Goal: Check status: Check status

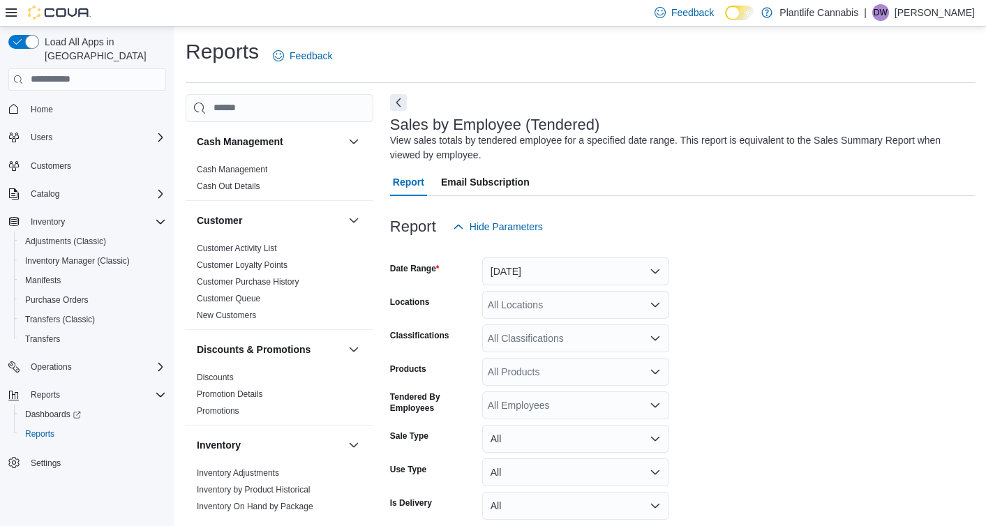
scroll to position [47, 0]
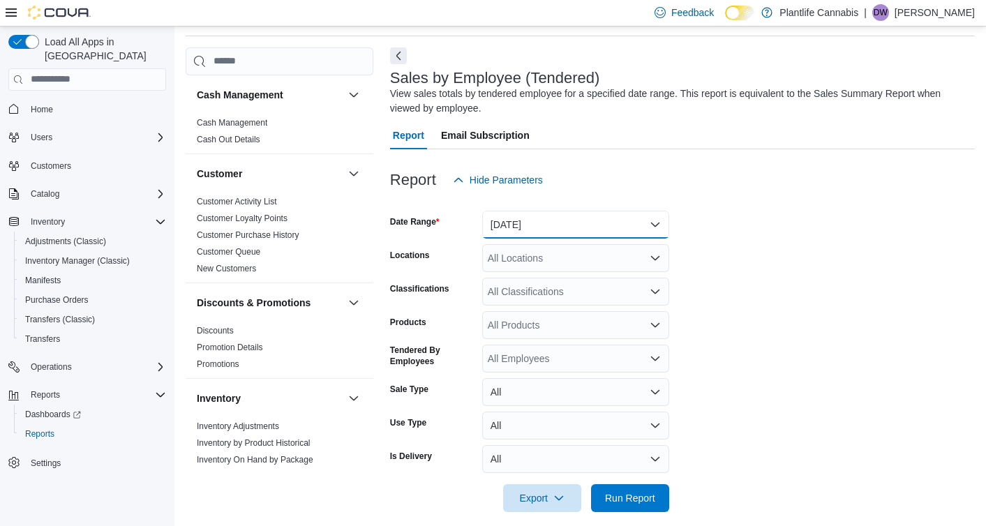
click at [571, 225] on button "[DATE]" at bounding box center [575, 225] width 187 height 28
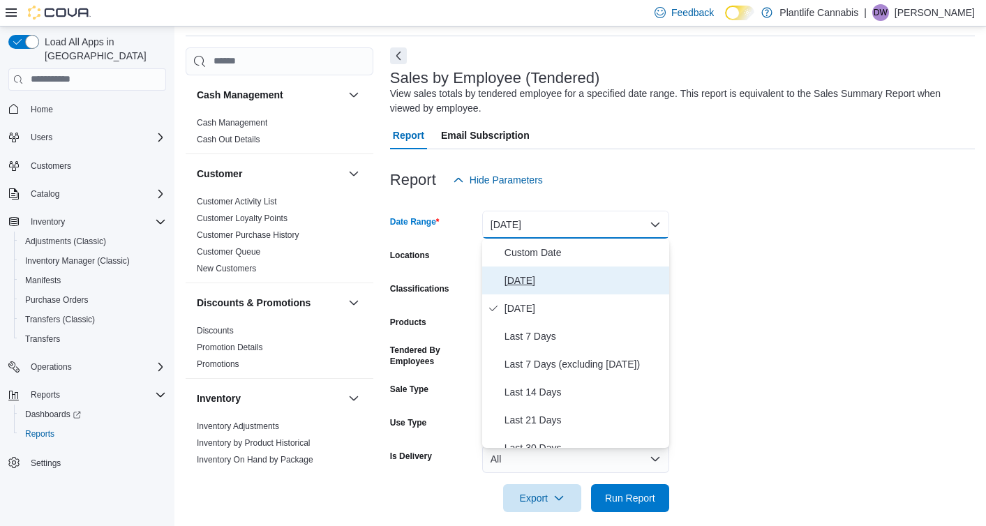
drag, startPoint x: 561, startPoint y: 274, endPoint x: 564, endPoint y: 260, distance: 13.5
click at [561, 274] on span "[DATE]" at bounding box center [584, 280] width 159 height 17
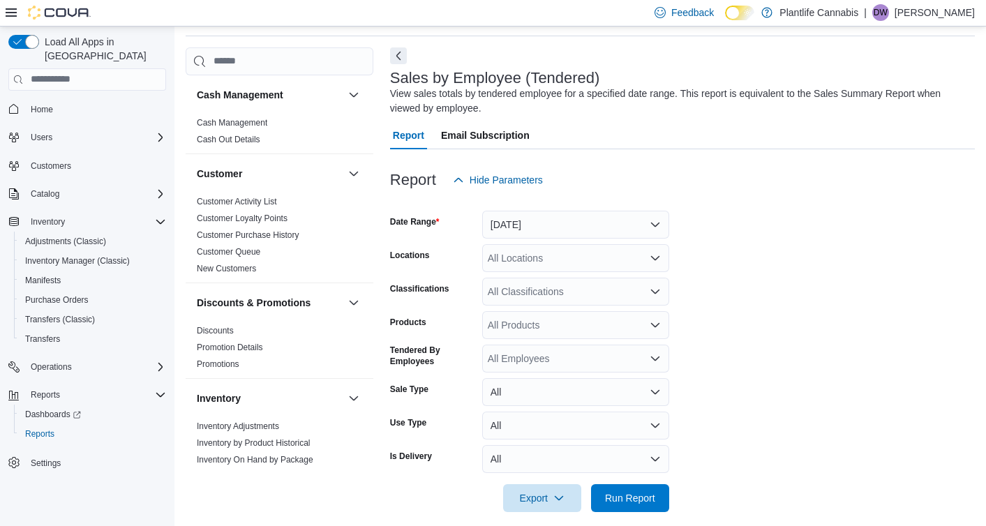
click at [564, 260] on div "All Locations" at bounding box center [575, 258] width 187 height 28
type input "****"
click at [588, 278] on span "Edmonton - [GEOGRAPHIC_DATA] Currents" at bounding box center [616, 282] width 195 height 14
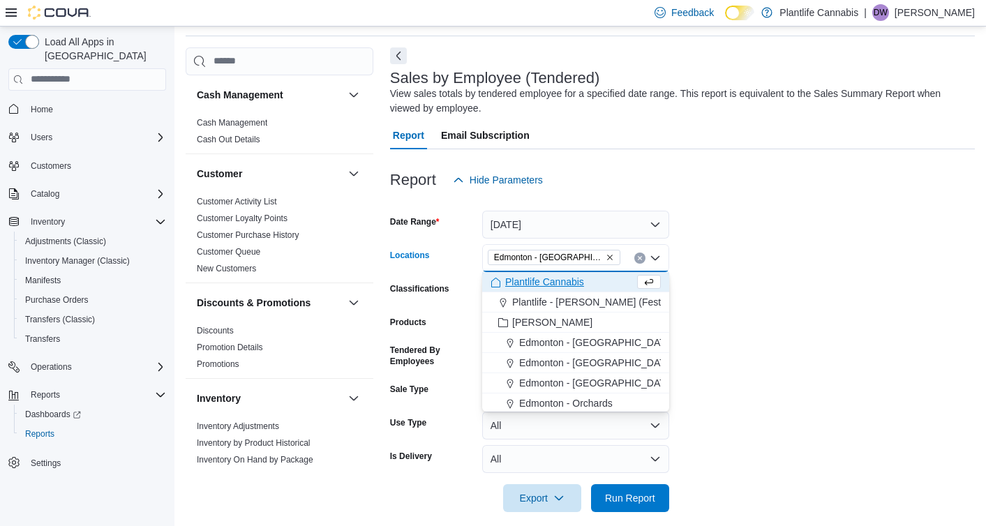
scroll to position [60, 0]
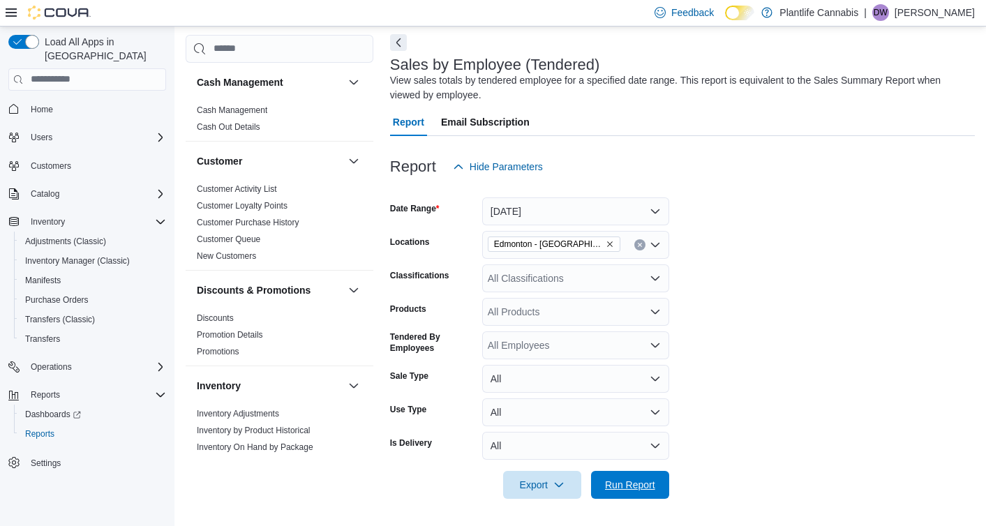
drag, startPoint x: 630, startPoint y: 481, endPoint x: 511, endPoint y: 294, distance: 221.2
click at [630, 481] on span "Run Report" at bounding box center [630, 485] width 50 height 14
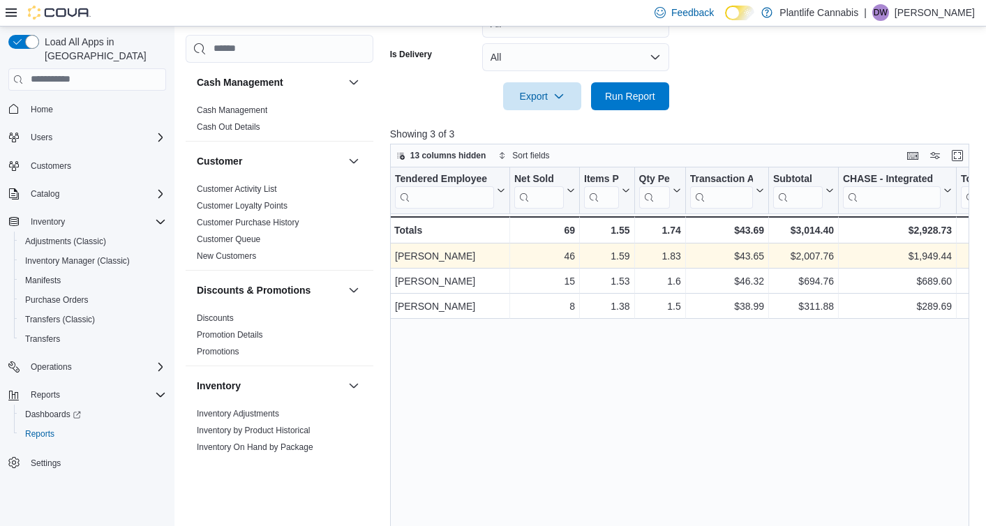
scroll to position [458, 0]
